Goal: Task Accomplishment & Management: Complete application form

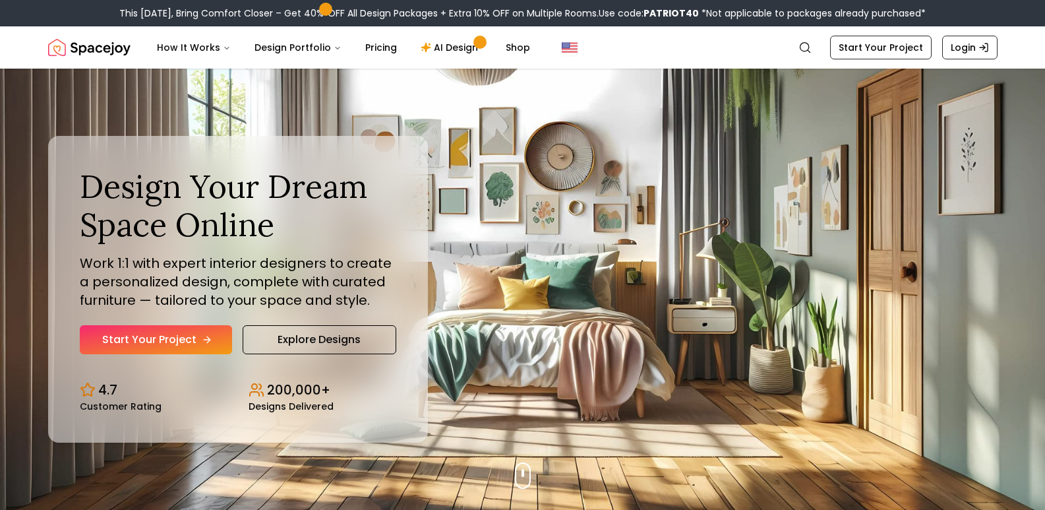
click at [162, 340] on link "Start Your Project" at bounding box center [156, 339] width 152 height 29
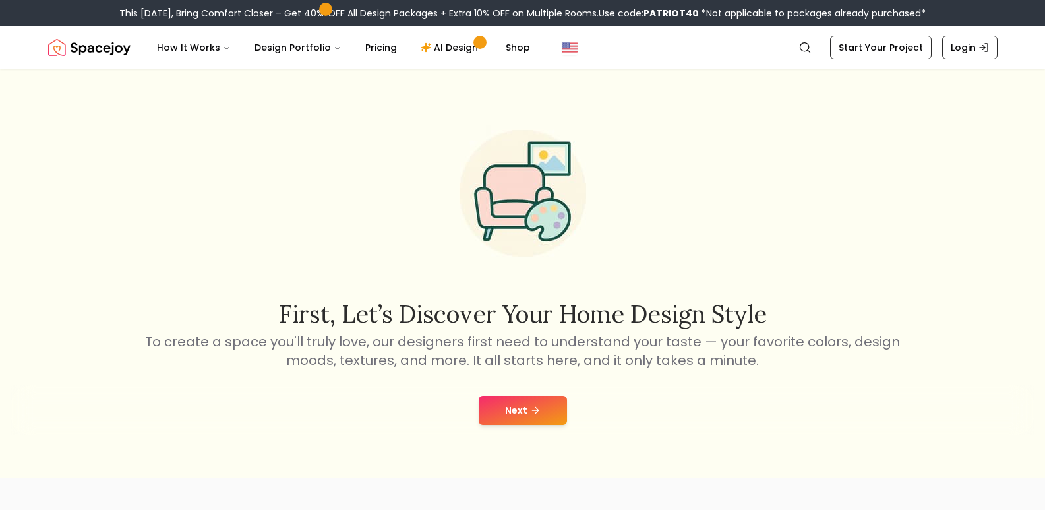
click at [526, 421] on button "Next" at bounding box center [523, 410] width 88 height 29
